Goal: Information Seeking & Learning: Find specific fact

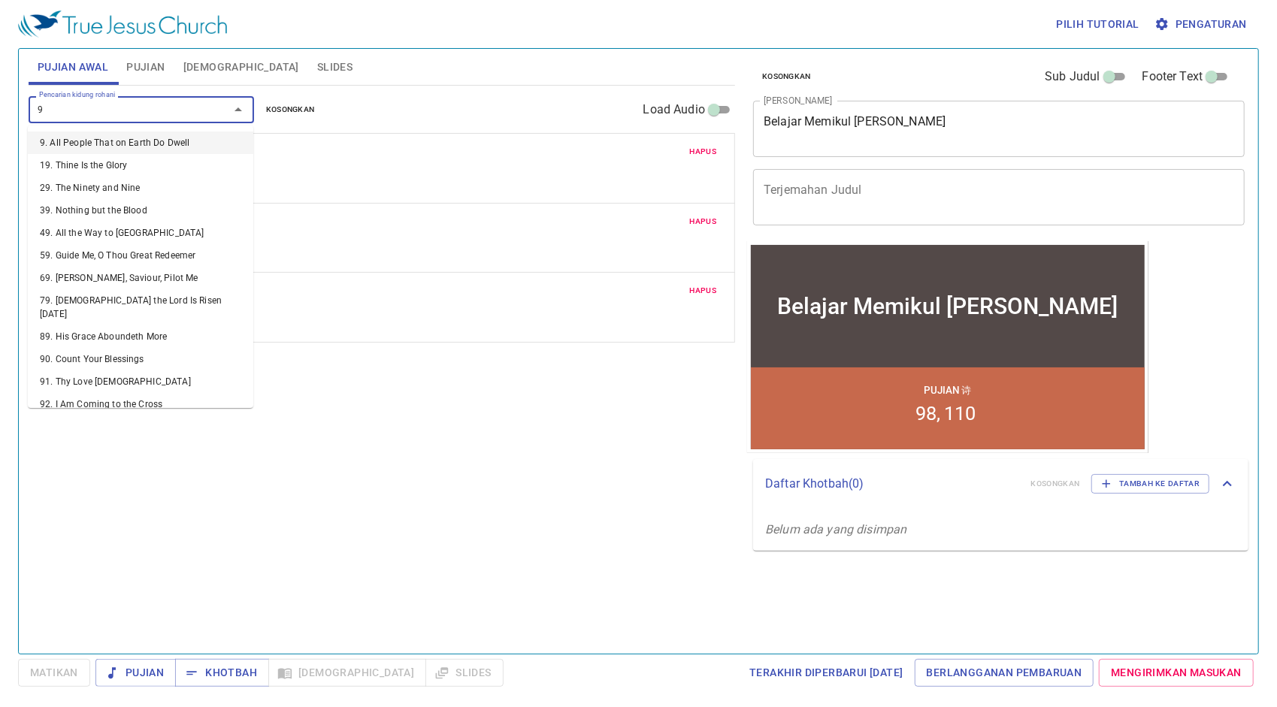
type input "93"
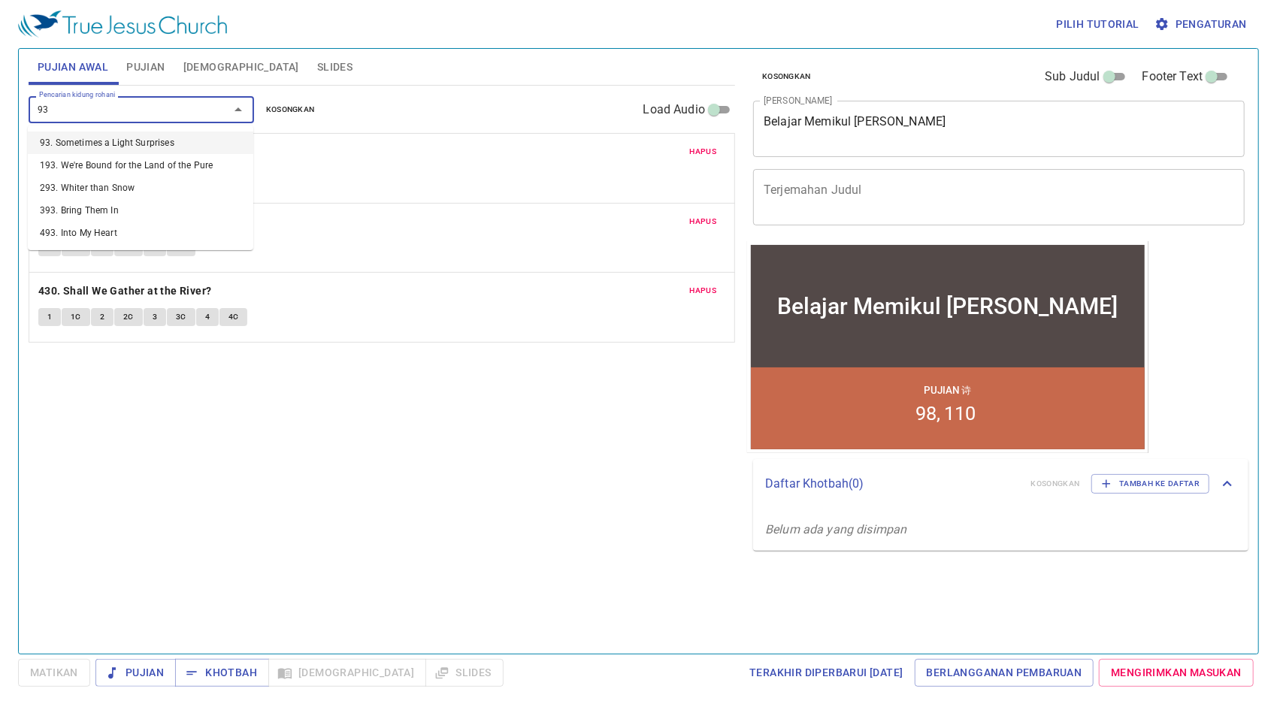
click at [148, 137] on li "93. Sometimes a Light Surprises" at bounding box center [141, 143] width 226 height 23
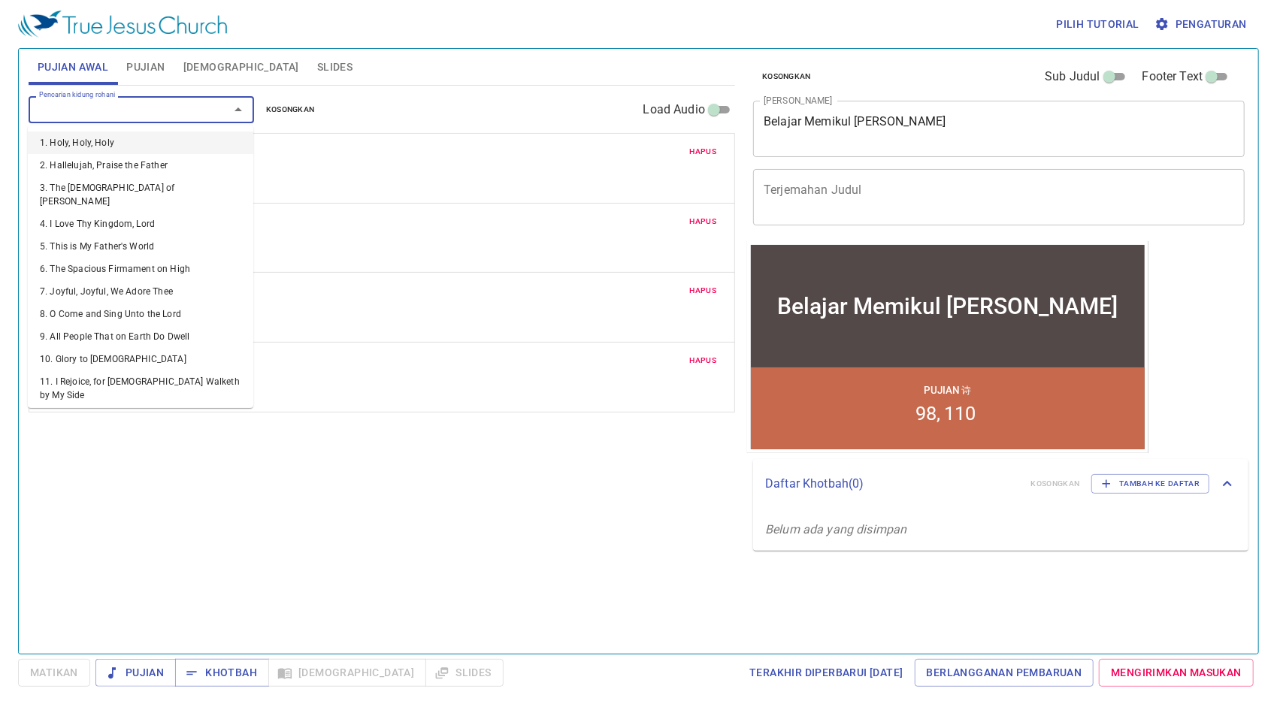
click at [158, 105] on input "Pencarian kidung rohani" at bounding box center [119, 109] width 172 height 17
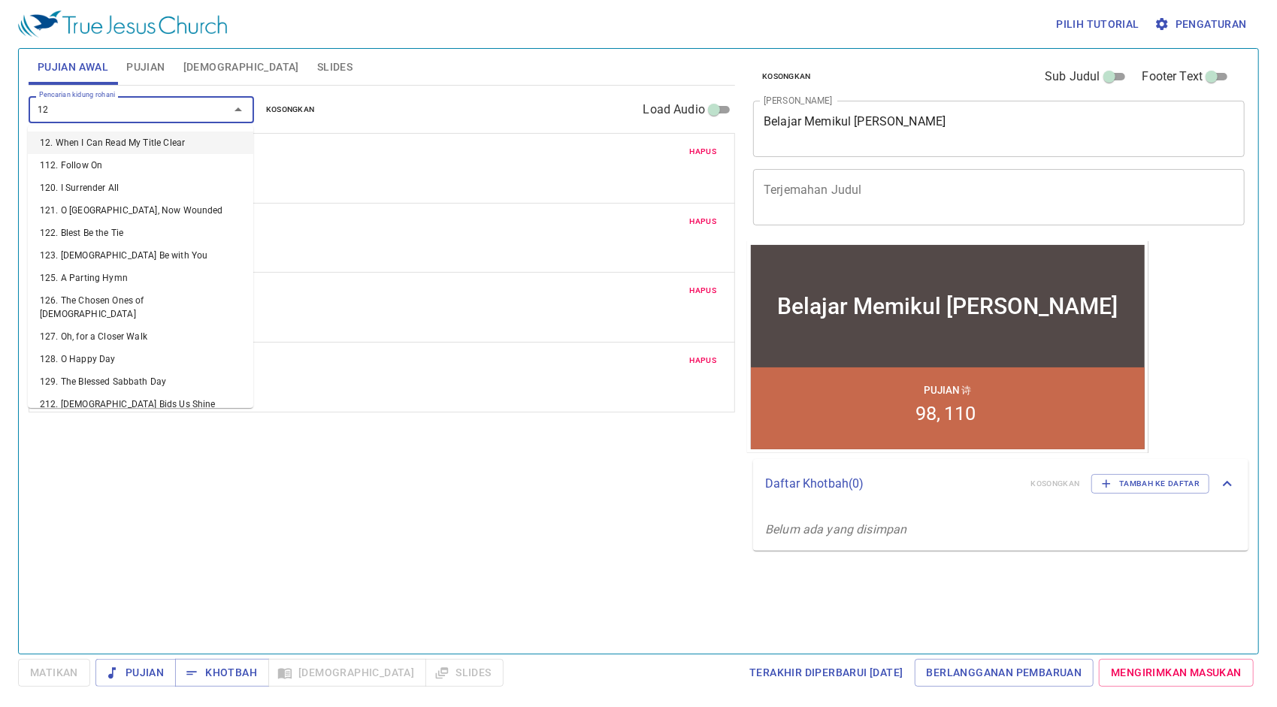
type input "129"
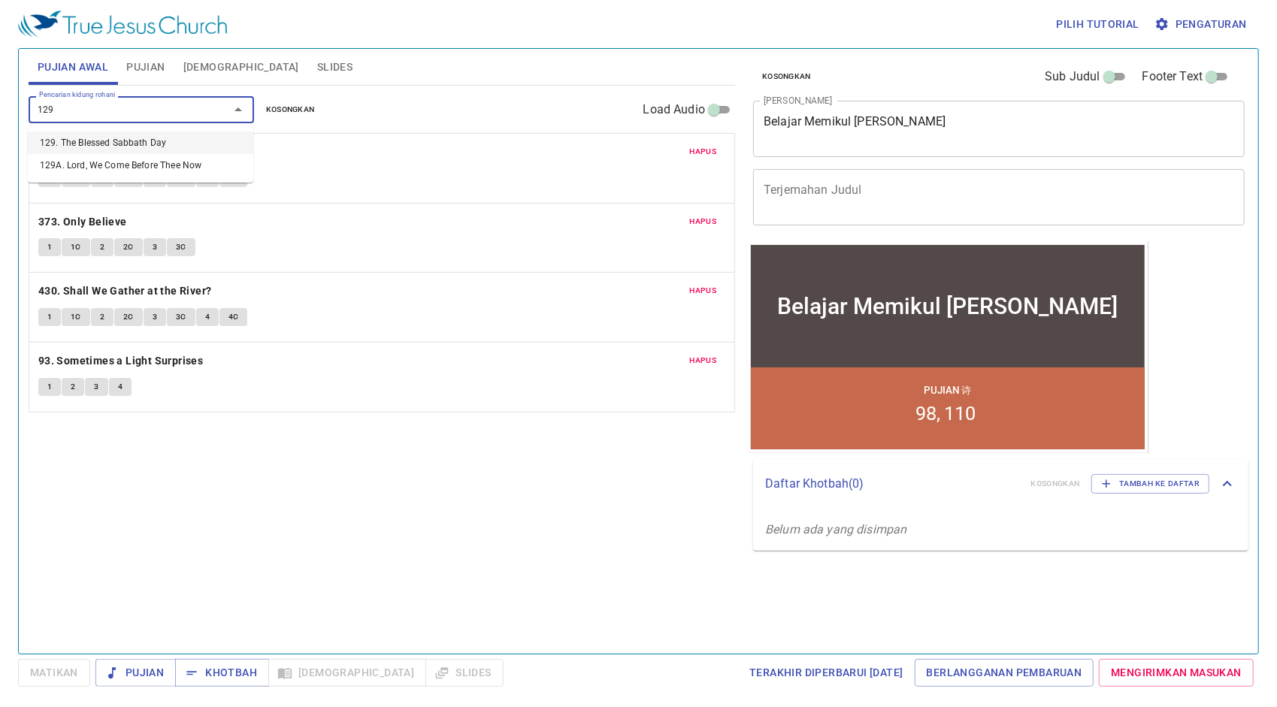
click at [147, 135] on li "129. The Blessed Sabbath Day" at bounding box center [141, 143] width 226 height 23
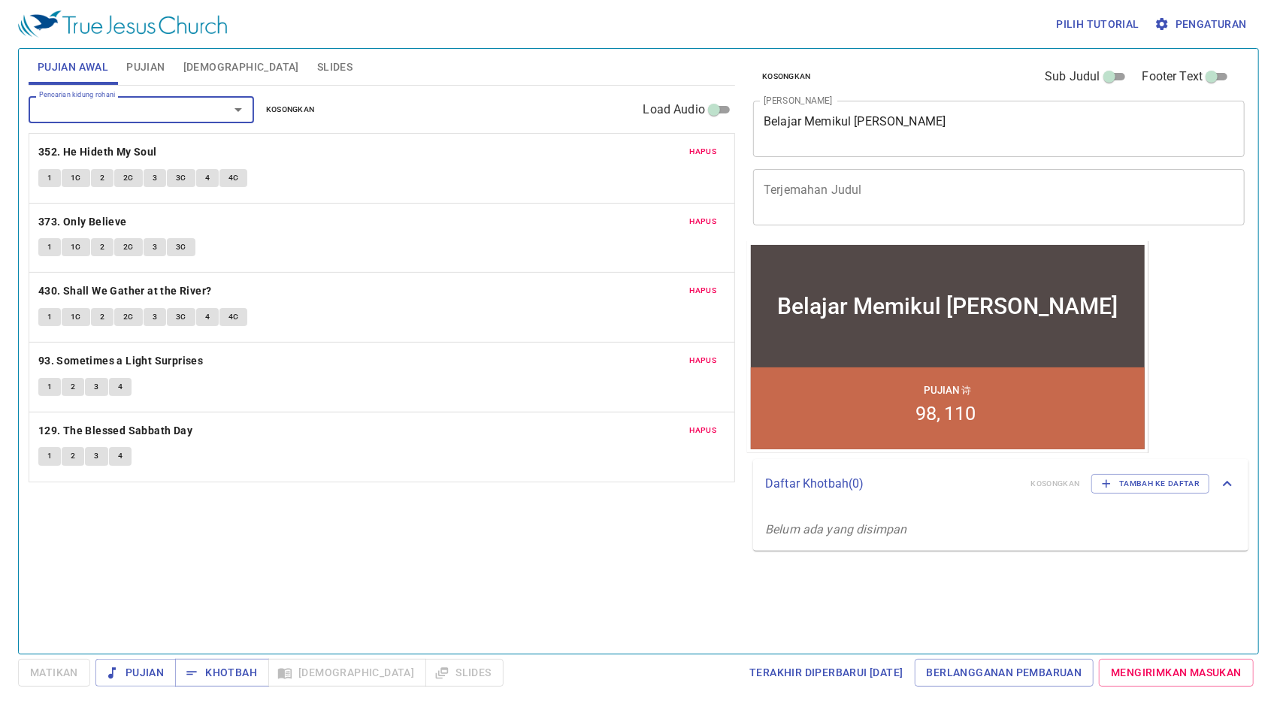
click at [42, 387] on button "1" at bounding box center [49, 387] width 23 height 18
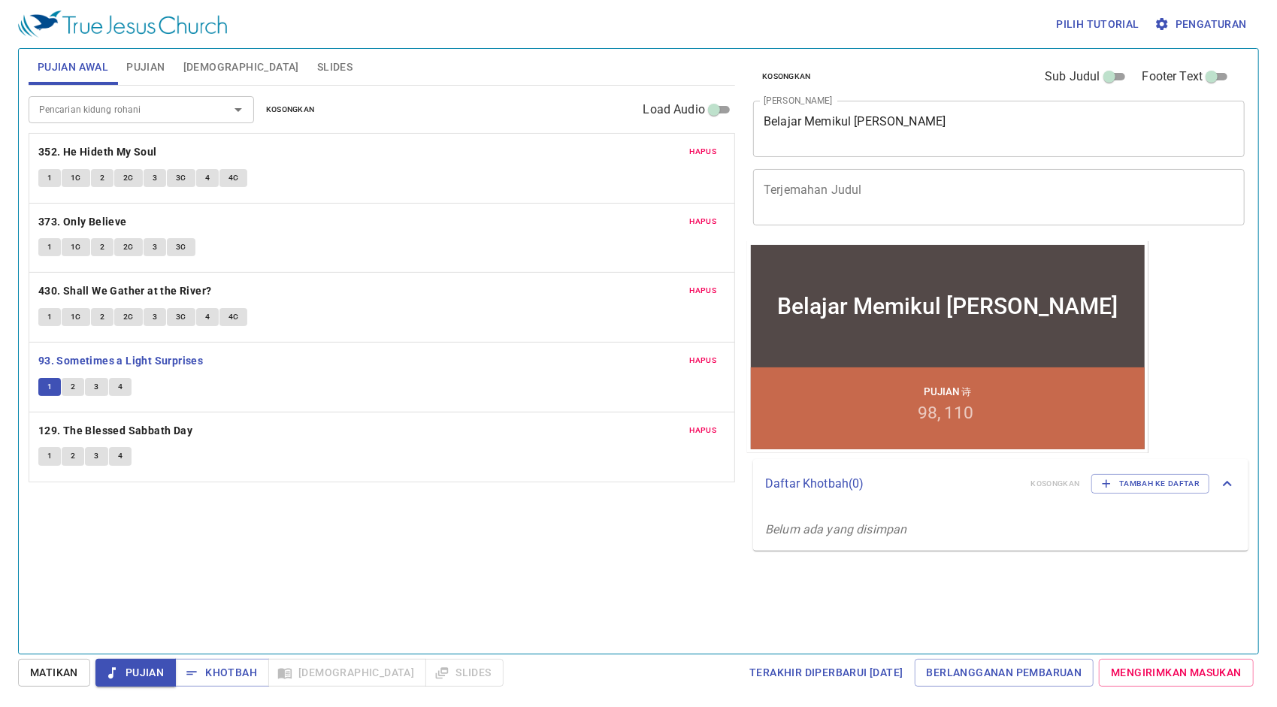
click at [48, 389] on span "1" at bounding box center [49, 387] width 5 height 14
click at [65, 388] on button "2" at bounding box center [73, 387] width 23 height 18
click at [59, 386] on button "1" at bounding box center [49, 387] width 23 height 18
click at [73, 382] on span "2" at bounding box center [73, 387] width 5 height 14
click at [94, 382] on span "3" at bounding box center [96, 387] width 5 height 14
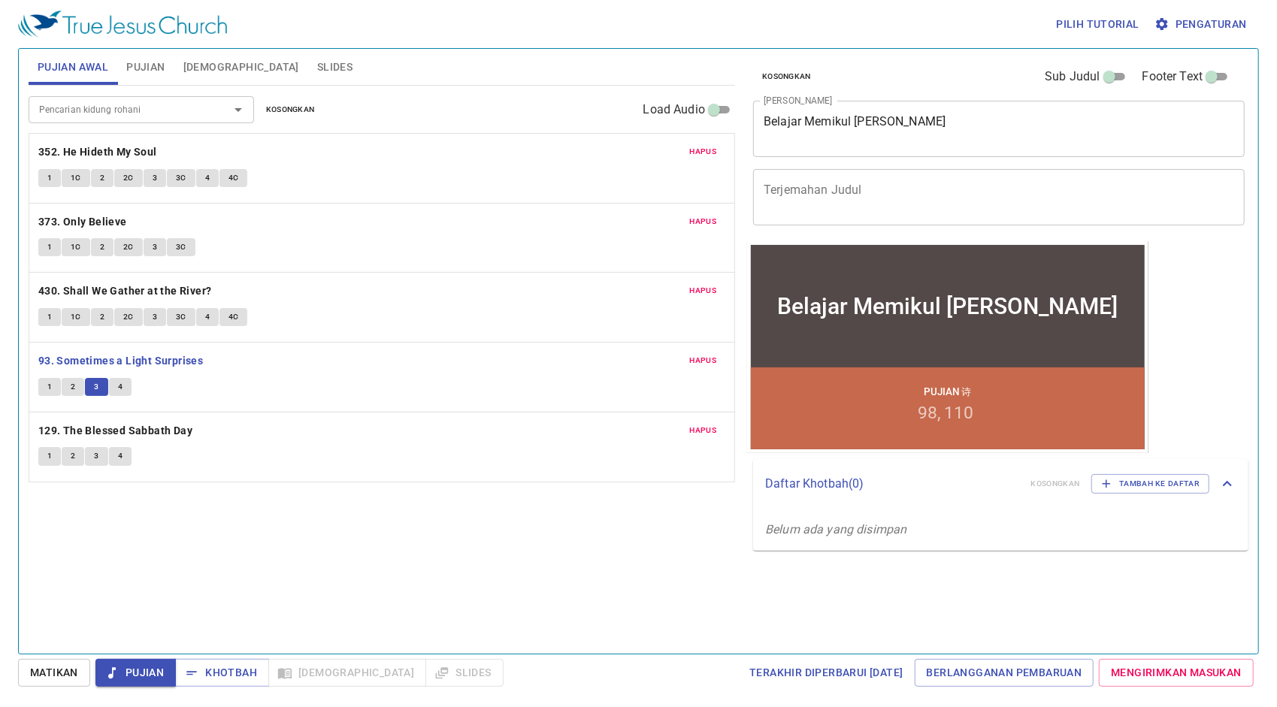
click at [121, 383] on span "4" at bounding box center [120, 387] width 5 height 14
click at [193, 111] on input "Pencarian kidung rohani" at bounding box center [119, 109] width 172 height 17
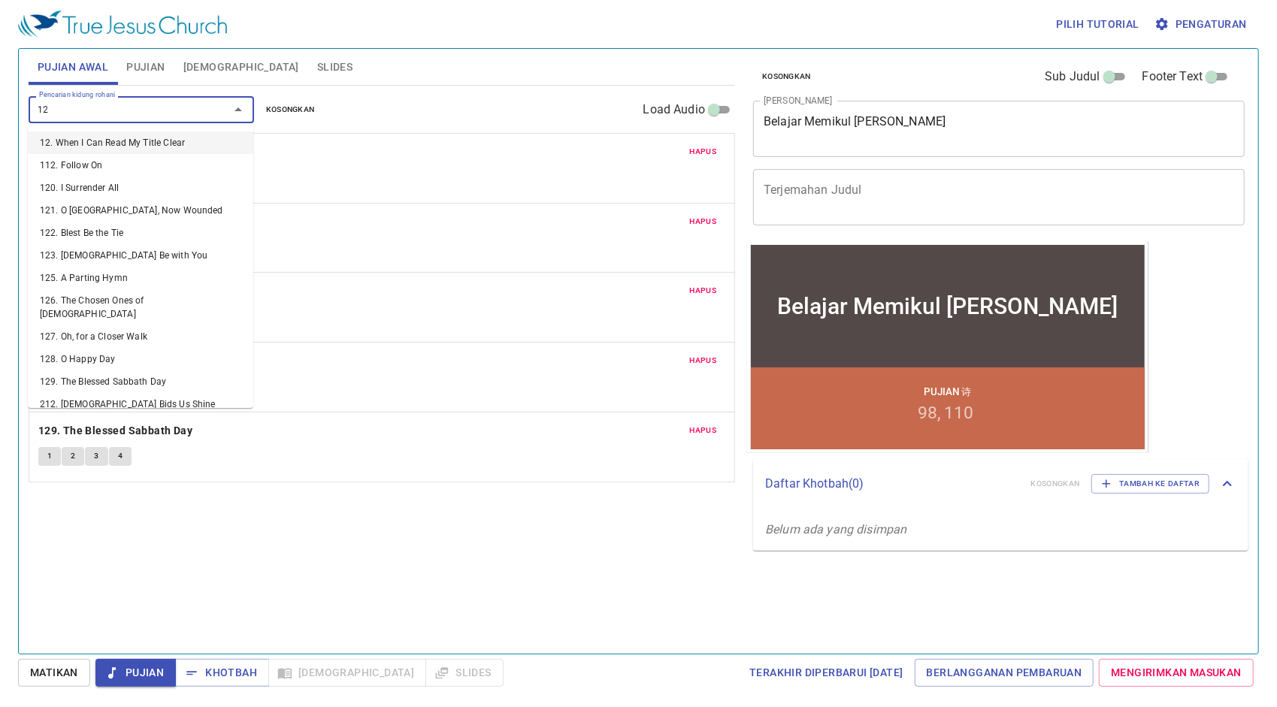
type input "129"
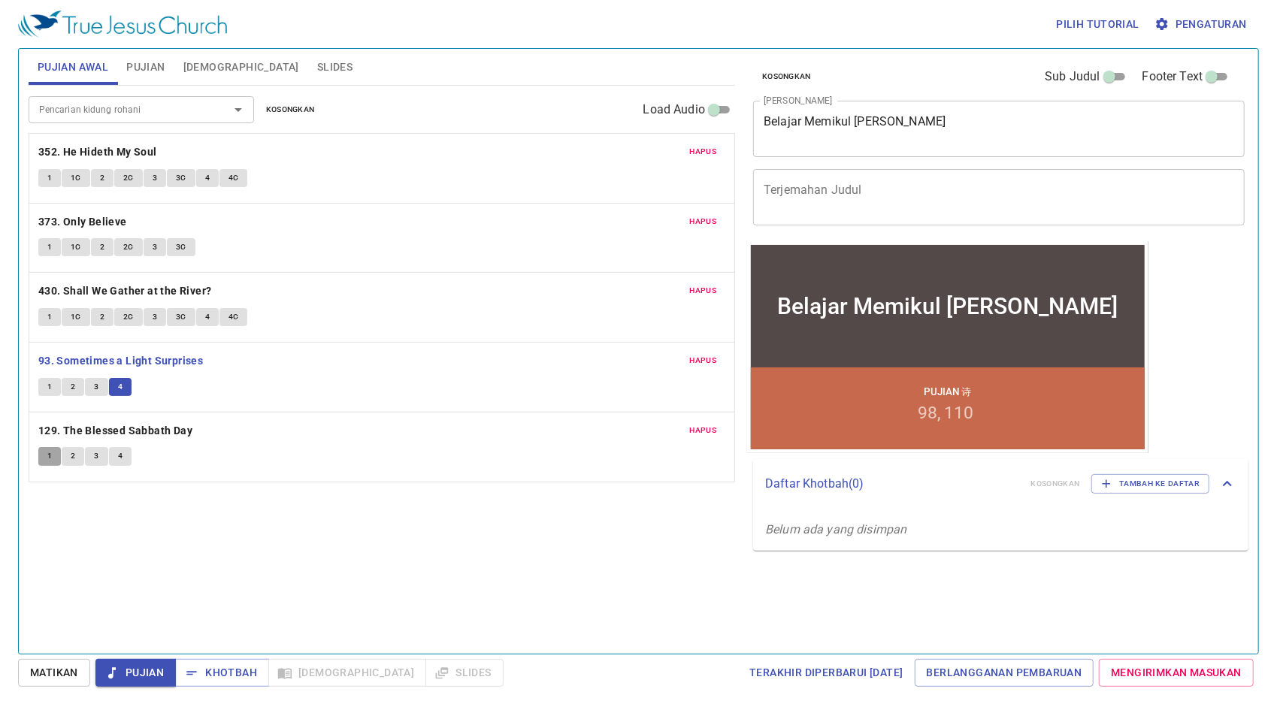
click at [41, 456] on button "1" at bounding box center [49, 456] width 23 height 18
click at [71, 450] on span "2" at bounding box center [73, 457] width 5 height 14
click at [96, 455] on span "3" at bounding box center [96, 457] width 5 height 14
click at [124, 455] on button "4" at bounding box center [120, 456] width 23 height 18
click at [301, 534] on div "Pencarian kidung rohani Pencarian kidung rohani Kosongkan Load Audio Hapus 352.…" at bounding box center [382, 364] width 707 height 556
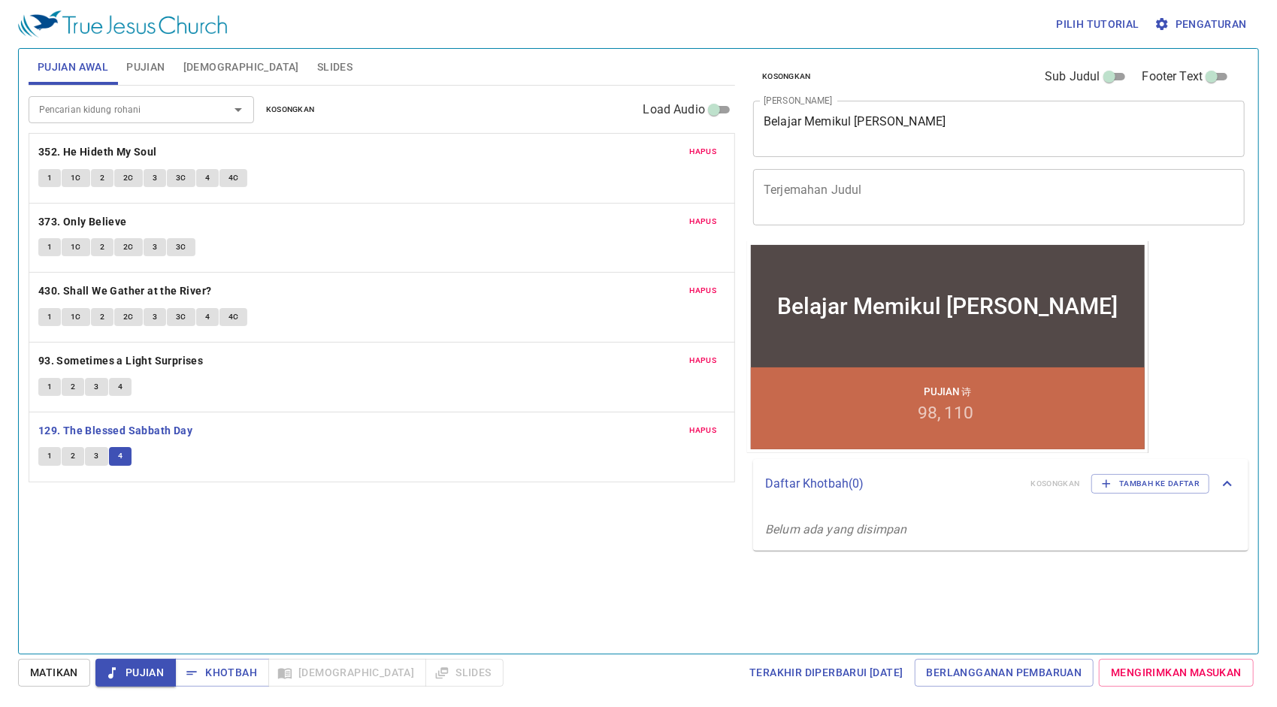
click at [696, 356] on span "Hapus" at bounding box center [703, 361] width 27 height 14
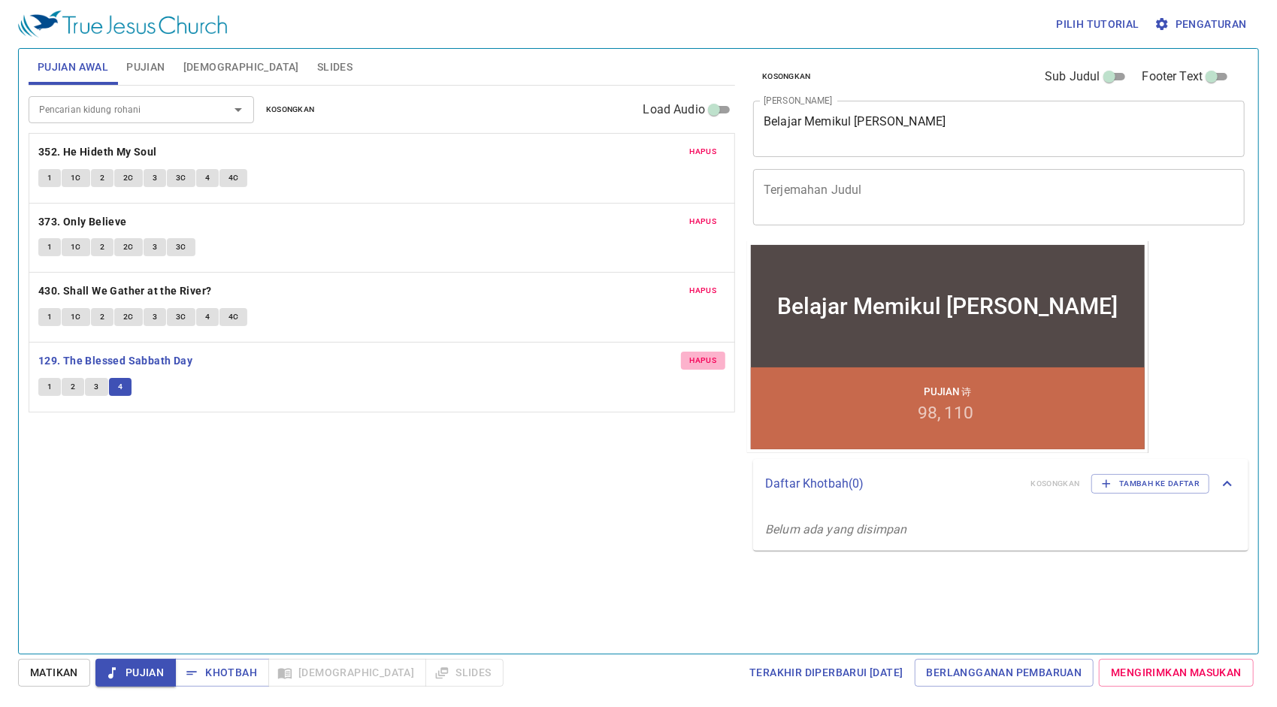
click at [696, 356] on span "Hapus" at bounding box center [703, 361] width 27 height 14
click at [277, 401] on div "Pencarian kidung rohani Pencarian kidung rohani Kosongkan Load Audio Hapus 352.…" at bounding box center [382, 364] width 707 height 556
